Goal: Information Seeking & Learning: Compare options

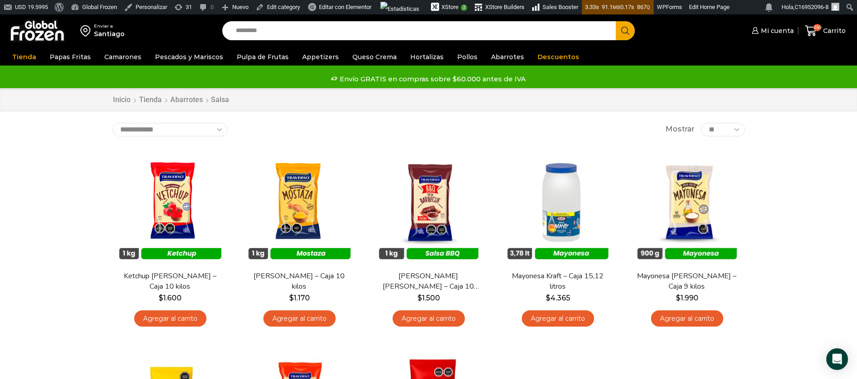
click at [780, 146] on div "Enviar a Santiago Search input Search Mi cuenta Pedidos" at bounding box center [428, 313] width 857 height 599
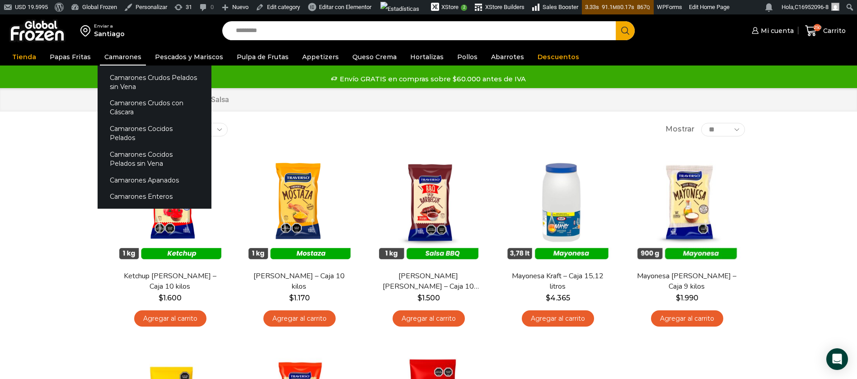
click at [109, 55] on link "Camarones" at bounding box center [123, 56] width 46 height 17
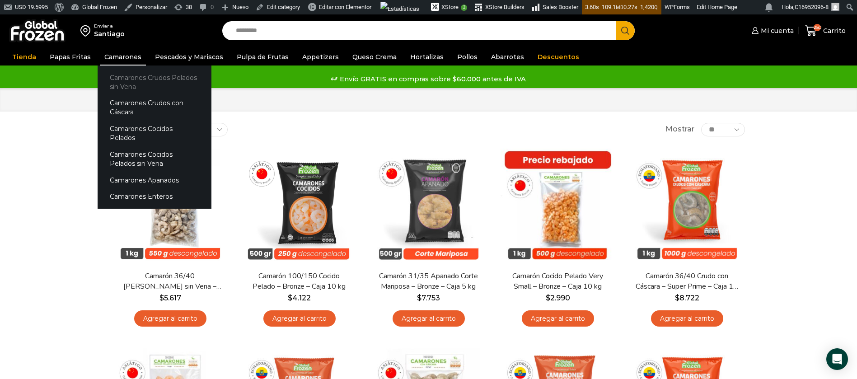
click at [125, 84] on link "Camarones Crudos Pelados sin Vena" at bounding box center [155, 82] width 114 height 26
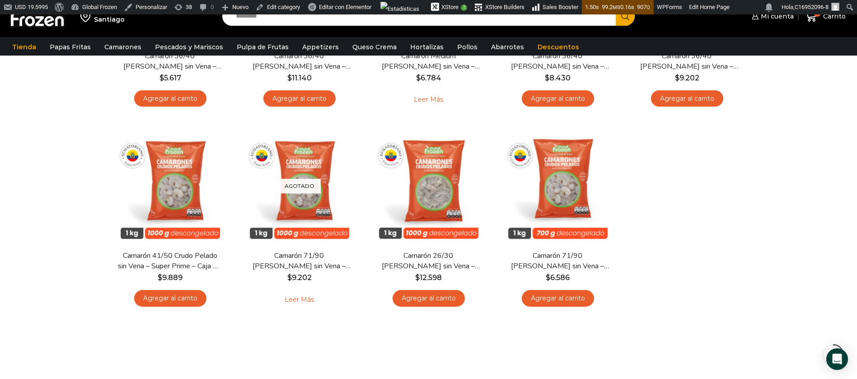
scroll to position [203, 0]
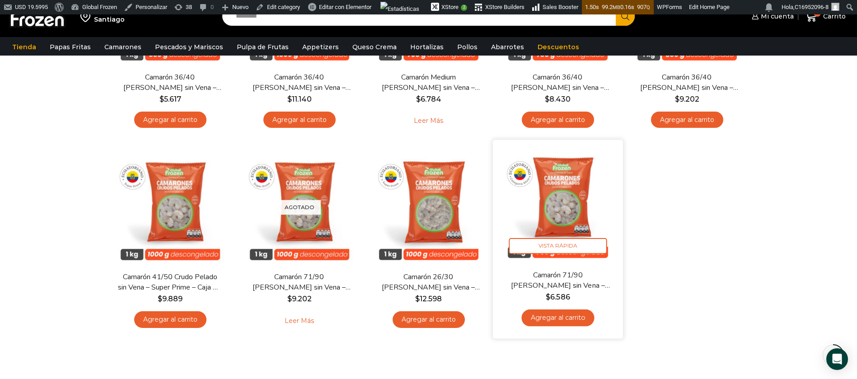
click at [552, 211] on img at bounding box center [558, 204] width 117 height 117
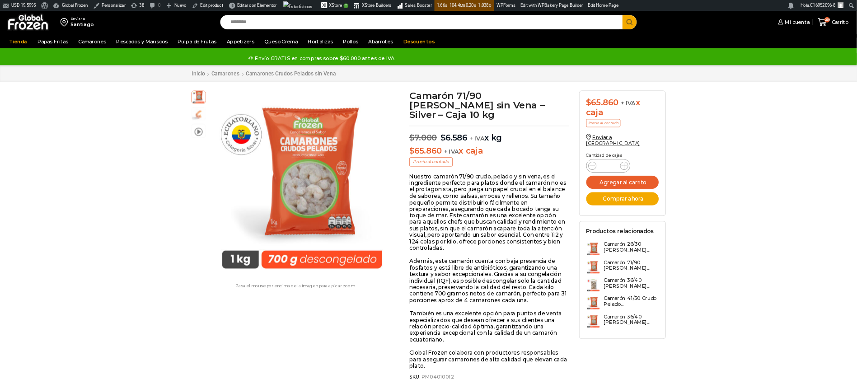
scroll to position [1, 0]
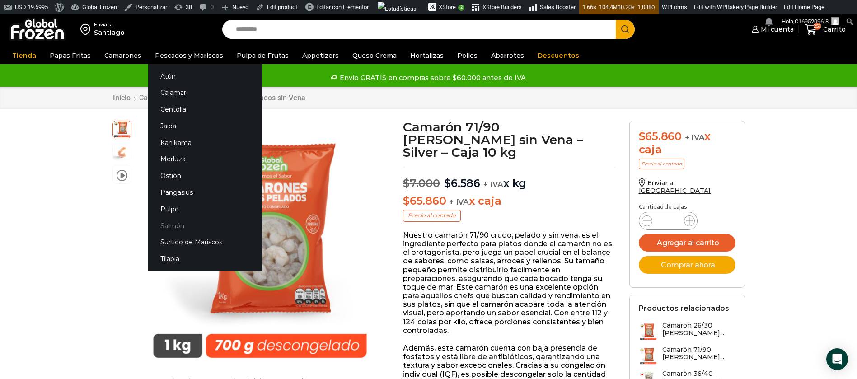
click at [176, 225] on link "Salmón" at bounding box center [205, 225] width 114 height 17
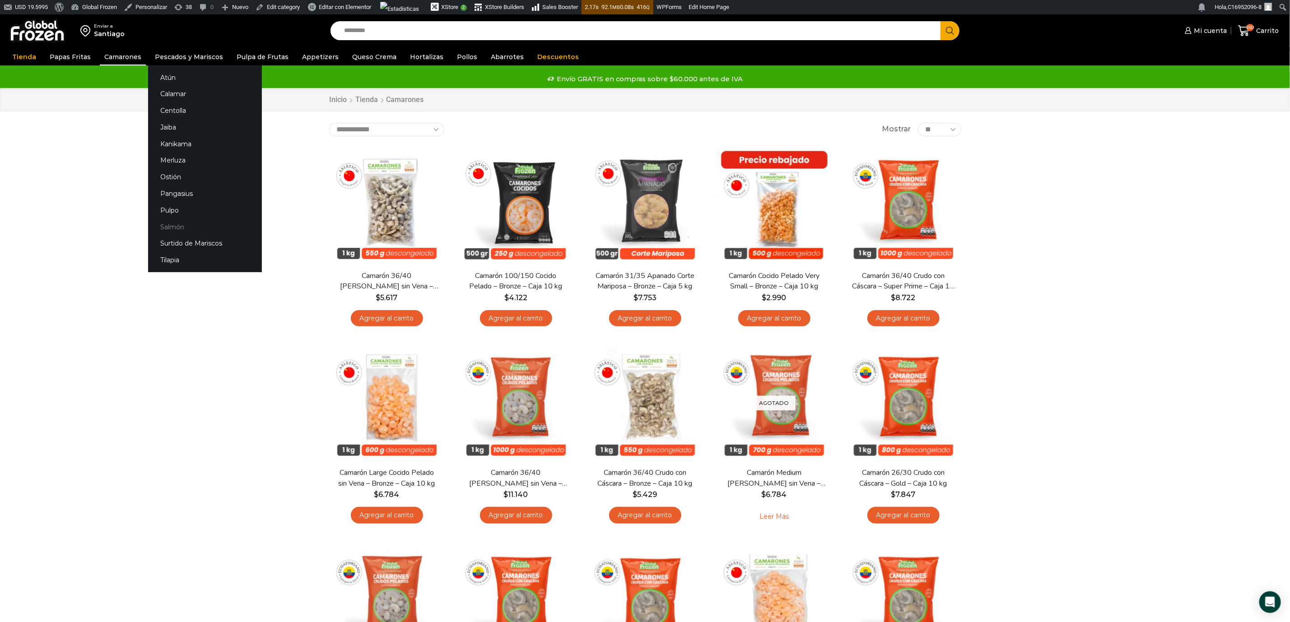
click at [170, 227] on link "Salmón" at bounding box center [205, 227] width 114 height 17
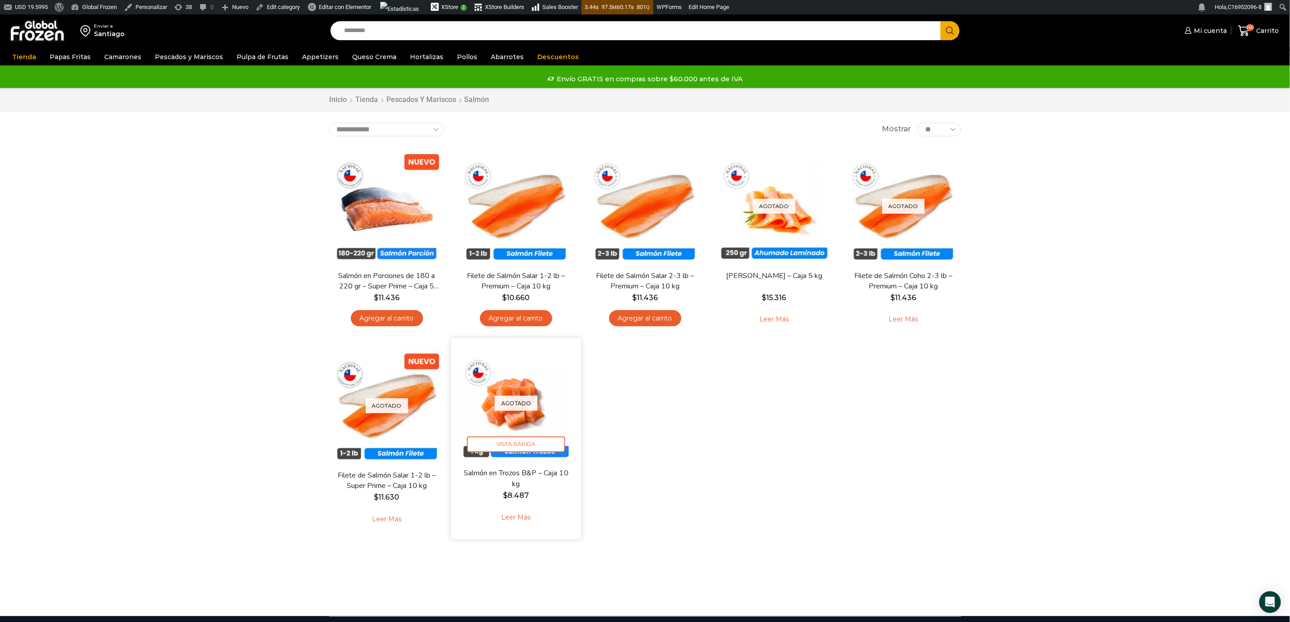
click at [510, 423] on div "Agotado [GEOGRAPHIC_DATA]" at bounding box center [516, 403] width 117 height 117
click at [509, 415] on div "Agotado Vista Rápida" at bounding box center [516, 403] width 117 height 117
click at [515, 446] on span "Vista Rápida" at bounding box center [516, 445] width 98 height 16
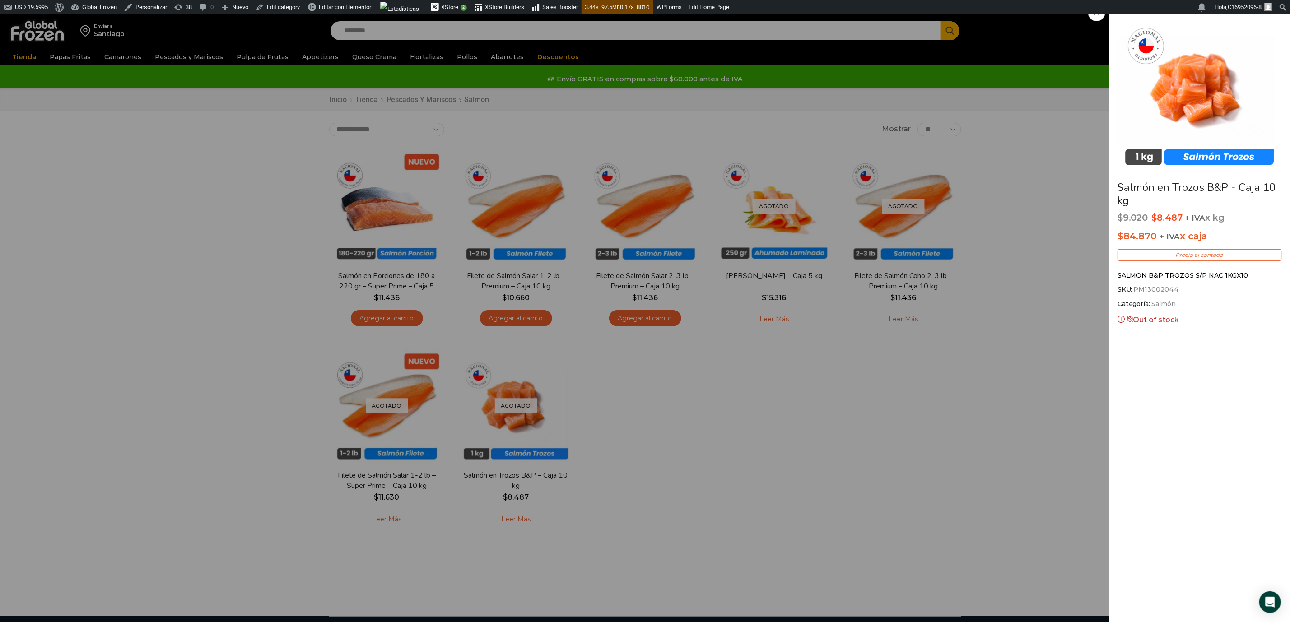
click at [806, 14] on div "Salmón en Trozos B&P - Caja 10 kg $ 9.020 Original price was: $9.020. $ 8.487 C…" at bounding box center [645, 14] width 1290 height 0
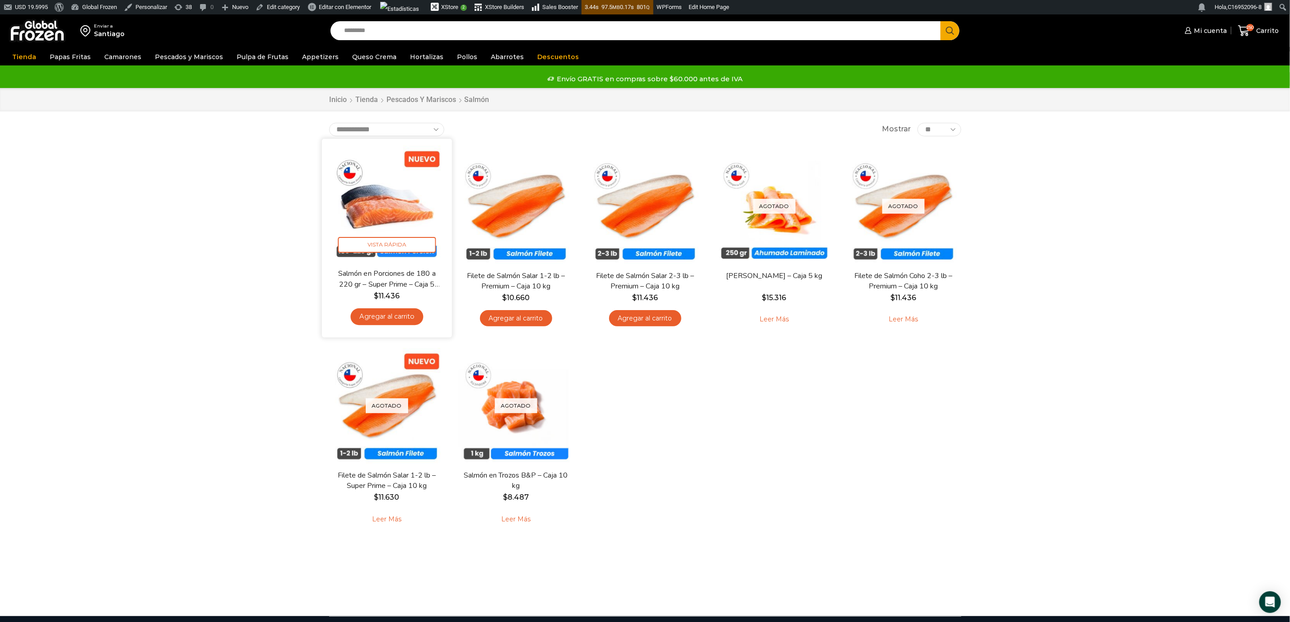
click at [393, 215] on img at bounding box center [387, 203] width 117 height 117
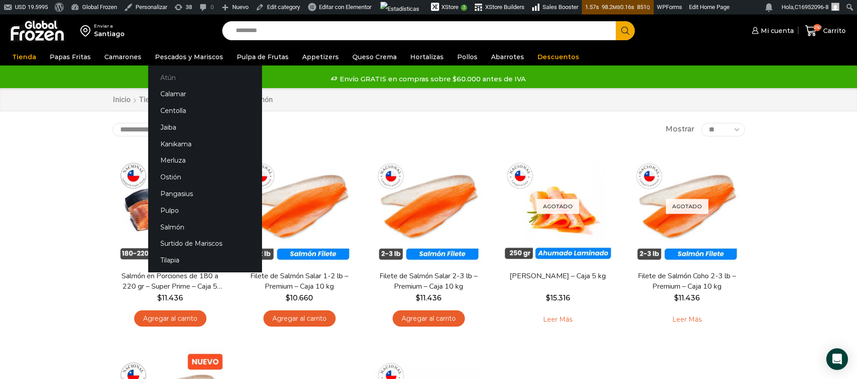
click at [166, 74] on link "Atún" at bounding box center [205, 77] width 114 height 17
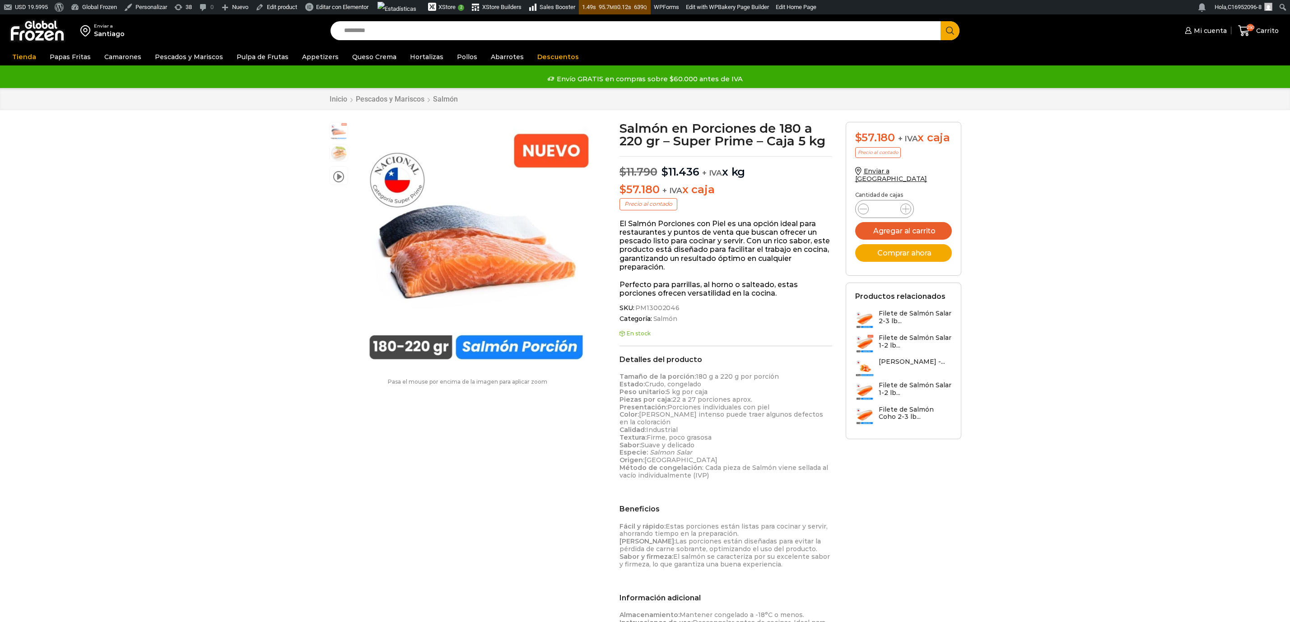
click at [659, 305] on span "PM13002046" at bounding box center [657, 308] width 46 height 8
drag, startPoint x: 667, startPoint y: 311, endPoint x: 636, endPoint y: 309, distance: 31.2
click at [633, 305] on span "SKU: PM13002046" at bounding box center [726, 308] width 213 height 8
drag, startPoint x: 636, startPoint y: 309, endPoint x: 675, endPoint y: 311, distance: 39.8
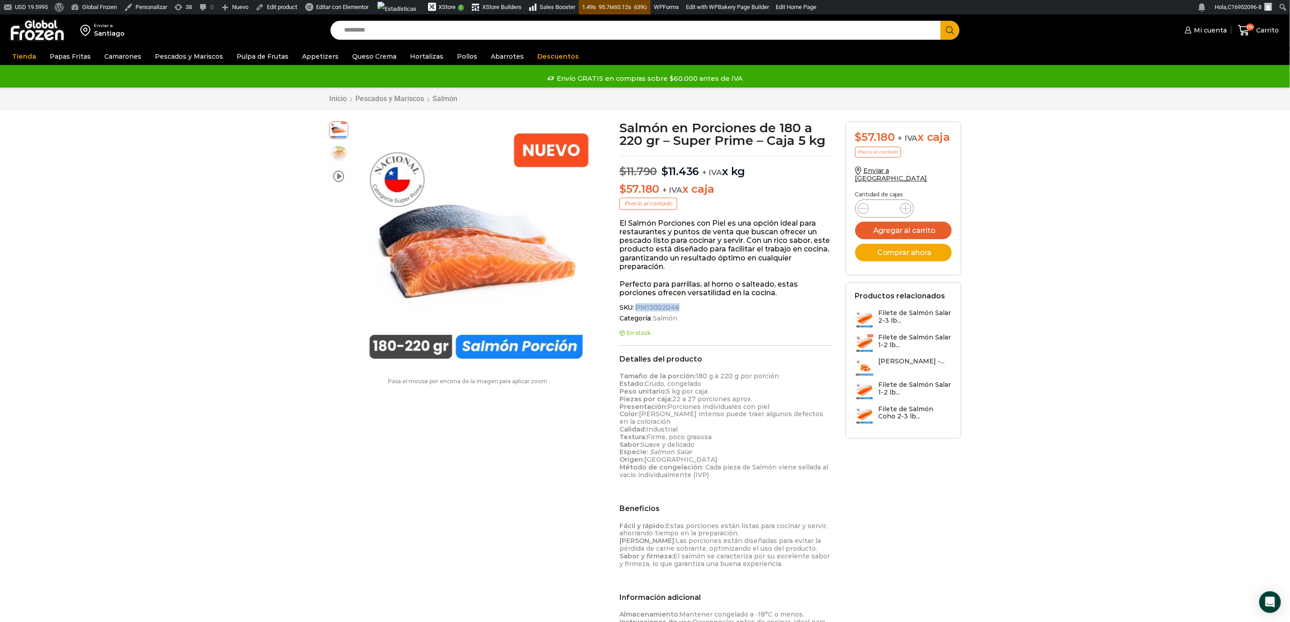
click at [690, 312] on div "SKU: PM13002046 Categoría: Salmón Etiqueta: Selección de salmones" at bounding box center [726, 315] width 213 height 22
click at [477, 29] on input "Search input" at bounding box center [638, 30] width 597 height 19
paste input "**********"
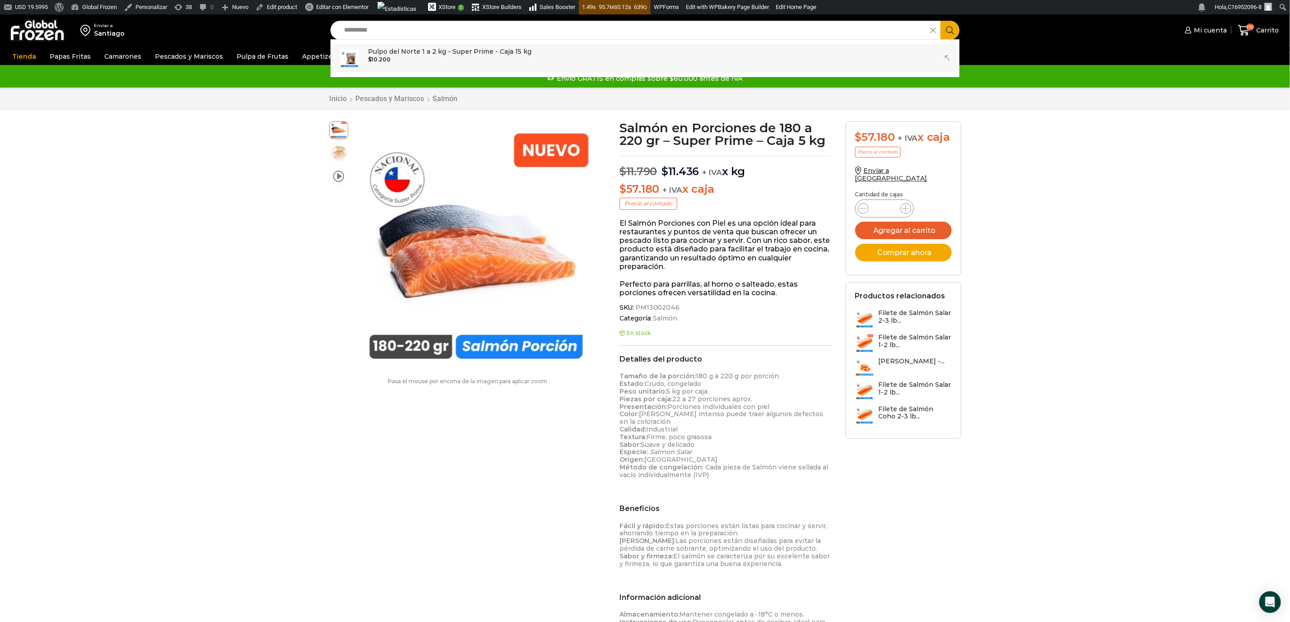
click at [459, 60] on div "$ 10.200" at bounding box center [450, 59] width 164 height 6
type input "**********"
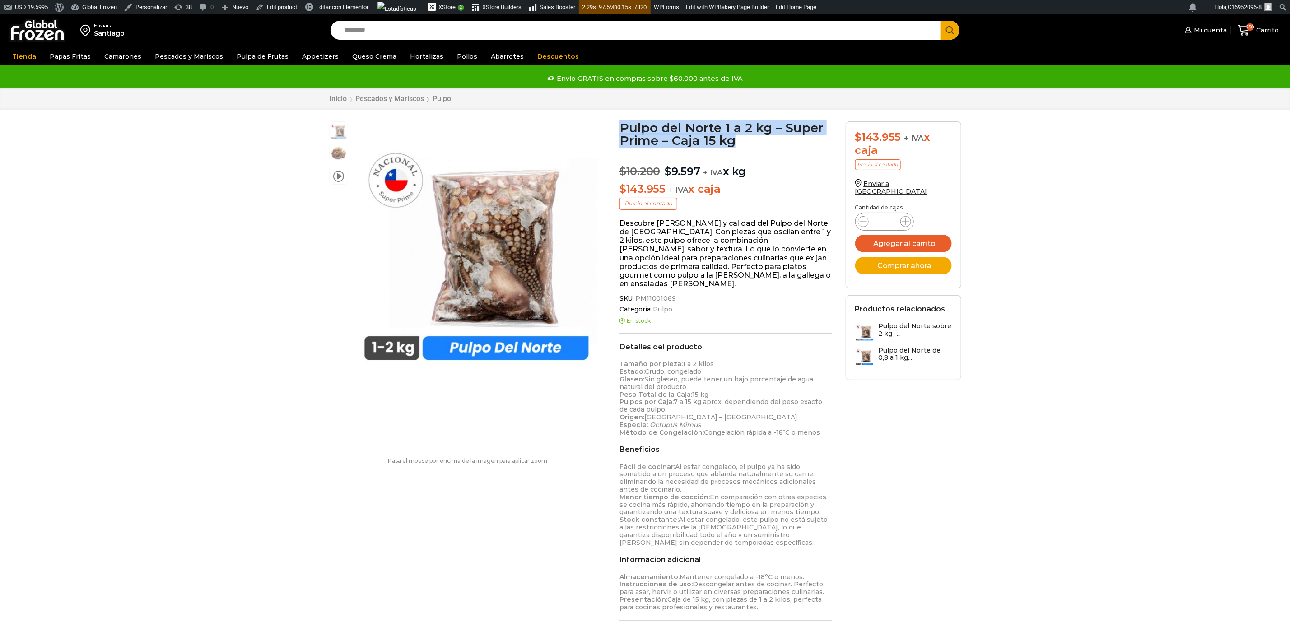
scroll to position [0, 0]
drag, startPoint x: 618, startPoint y: 125, endPoint x: 626, endPoint y: 127, distance: 8.6
click at [626, 127] on h1 "Pulpo del Norte 1 a 2 kg – Super Prime – Caja 15 kg" at bounding box center [726, 134] width 213 height 25
drag, startPoint x: 618, startPoint y: 122, endPoint x: 747, endPoint y: 144, distance: 131.0
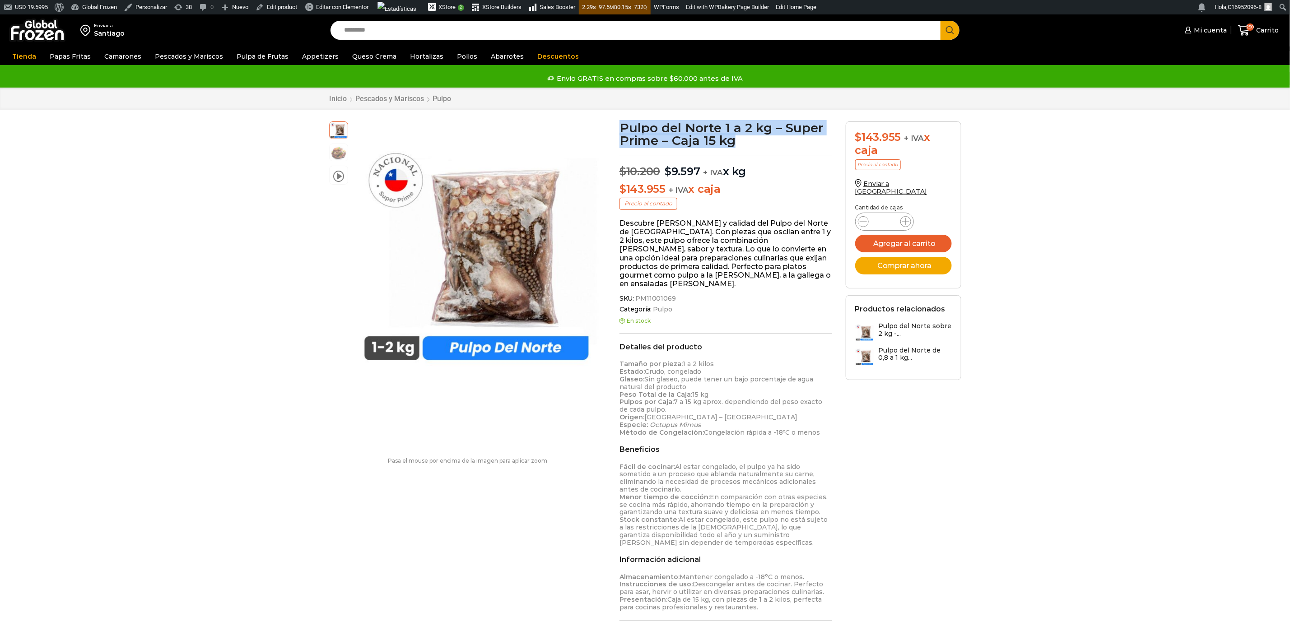
click at [747, 144] on div "Pulpo del Norte 1 a 2 kg – Super Prime – Caja 15 kg $ 10.200 Original price was…" at bounding box center [726, 390] width 226 height 536
click at [136, 270] on div "Enviar a Santiago Search input Search Mi cuenta Pedidos" at bounding box center [645, 589] width 1290 height 1150
drag, startPoint x: 459, startPoint y: 20, endPoint x: 463, endPoint y: 28, distance: 9.1
click at [459, 21] on input "Search input" at bounding box center [638, 30] width 597 height 19
